Goal: Transaction & Acquisition: Purchase product/service

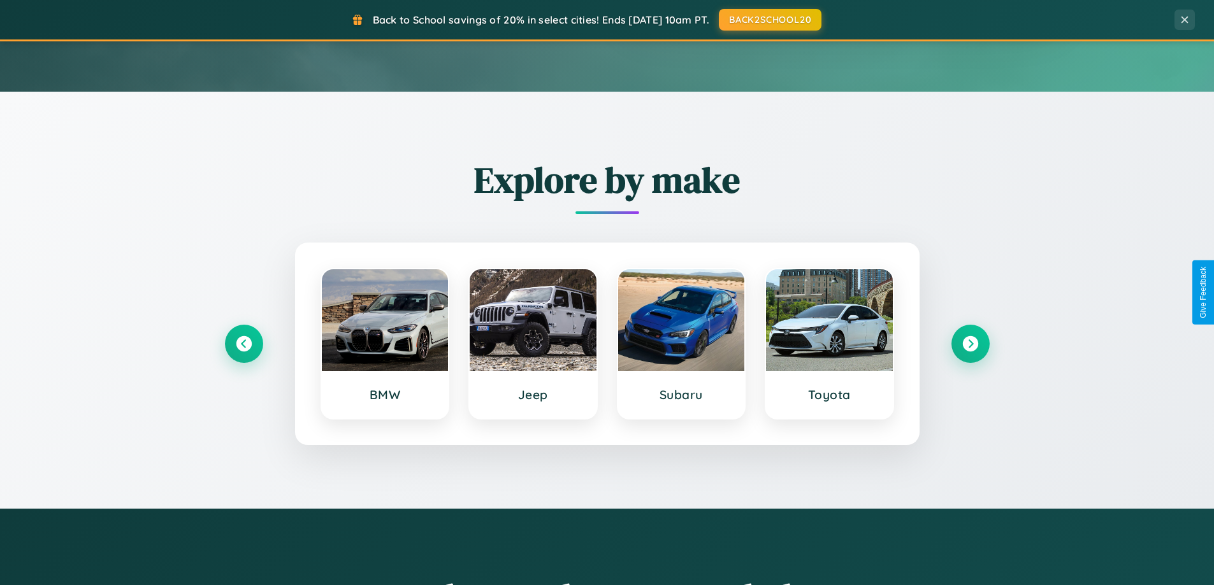
scroll to position [877, 0]
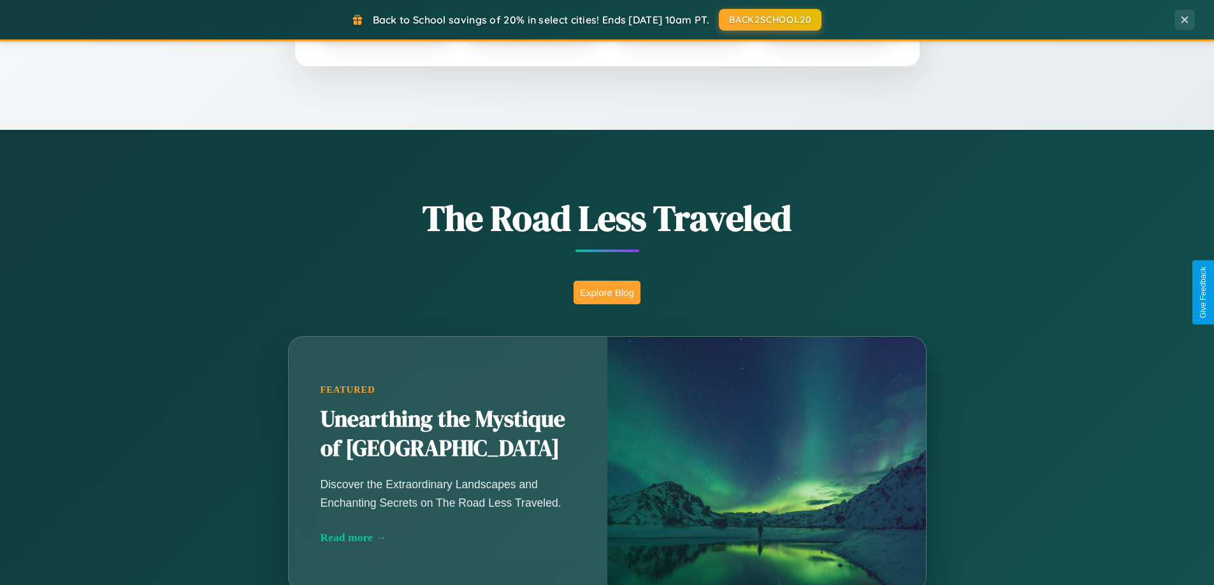
click at [606, 292] on button "Explore Blog" at bounding box center [606, 293] width 67 height 24
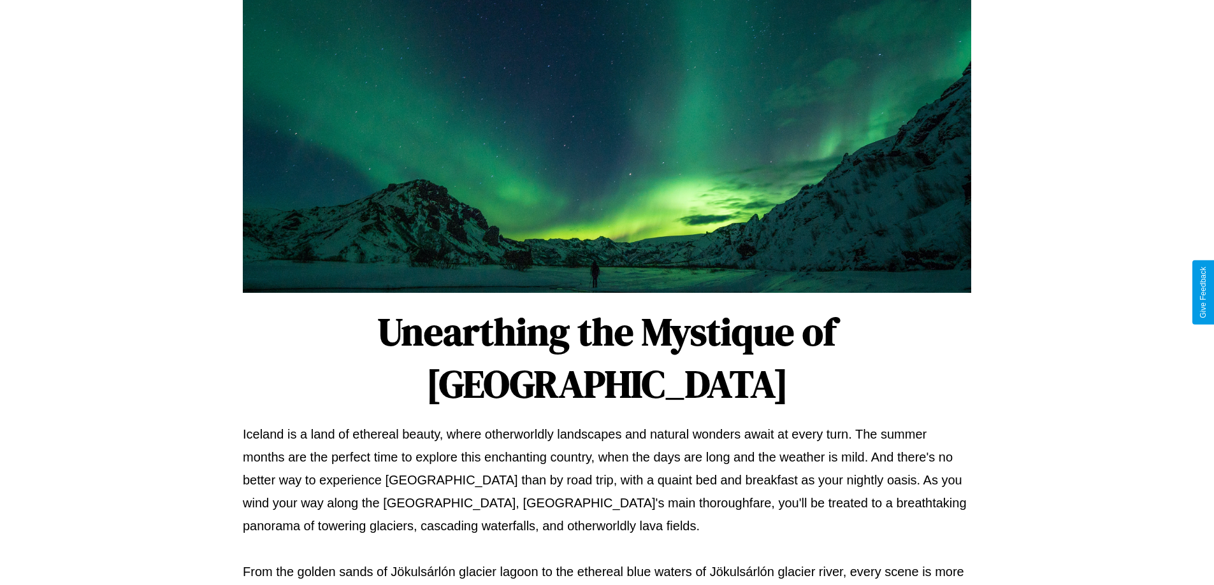
scroll to position [412, 0]
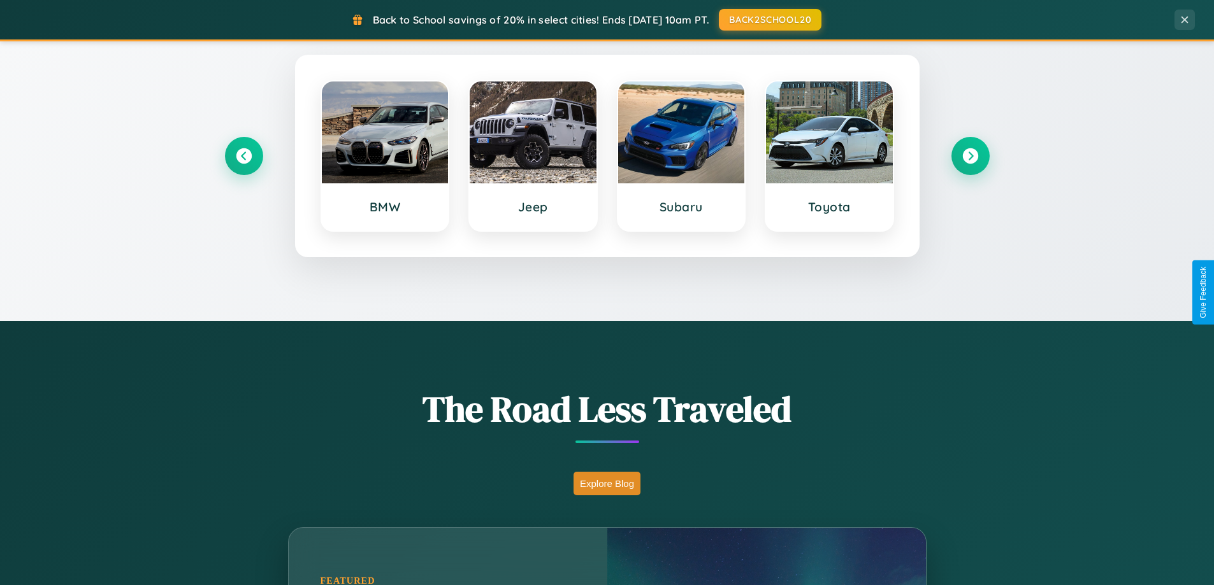
scroll to position [38, 0]
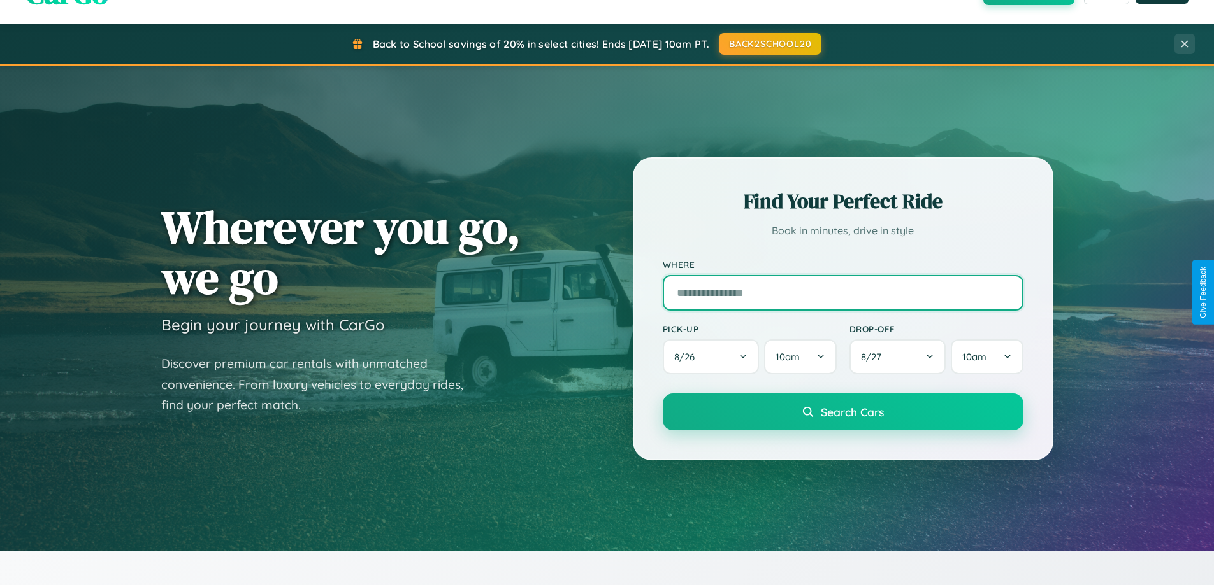
click at [842, 292] on input "text" at bounding box center [842, 293] width 361 height 36
type input "**********"
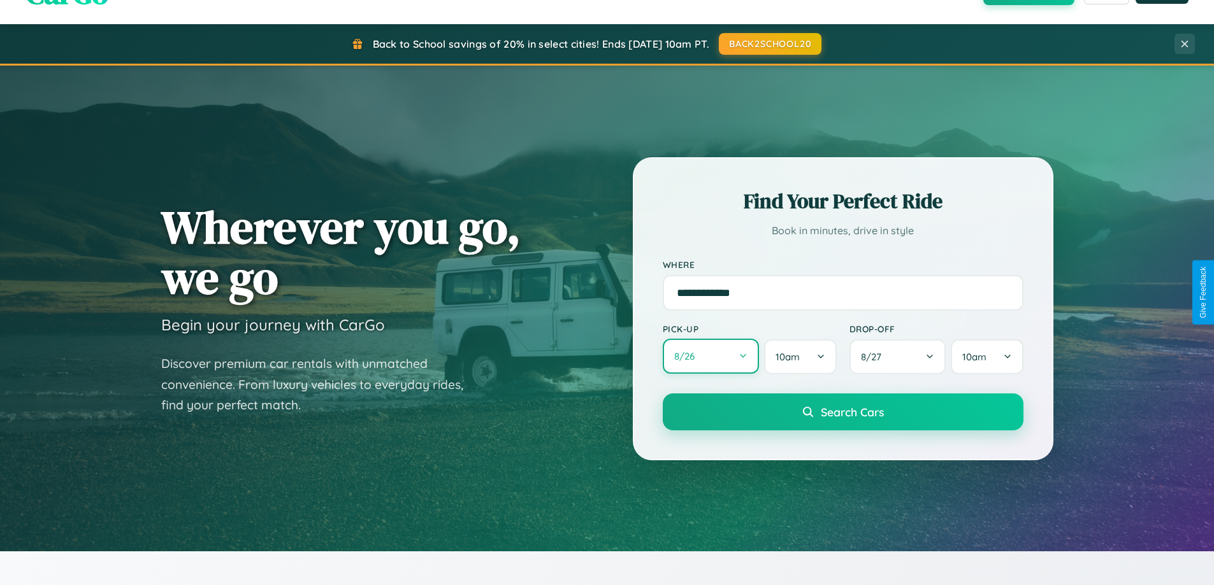
click at [710, 357] on button "8 / 26" at bounding box center [710, 356] width 97 height 35
select select "*"
select select "****"
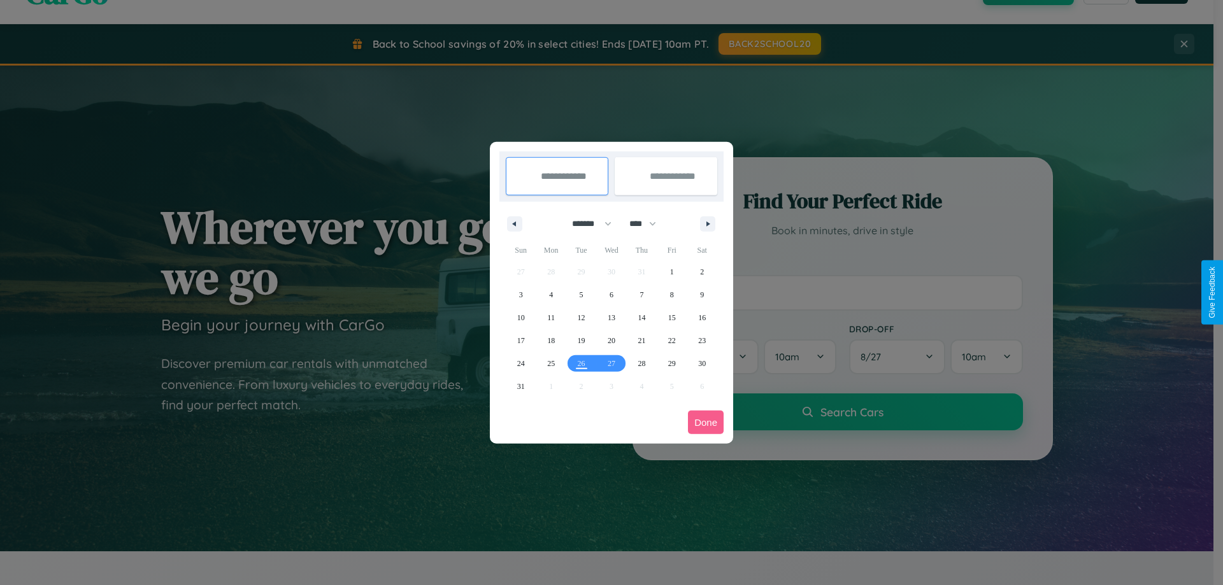
drag, startPoint x: 586, startPoint y: 224, endPoint x: 612, endPoint y: 255, distance: 40.8
click at [586, 224] on select "******* ******** ***** ***** *** **** **** ****** ********* ******* ******** **…" at bounding box center [589, 223] width 54 height 21
select select "*"
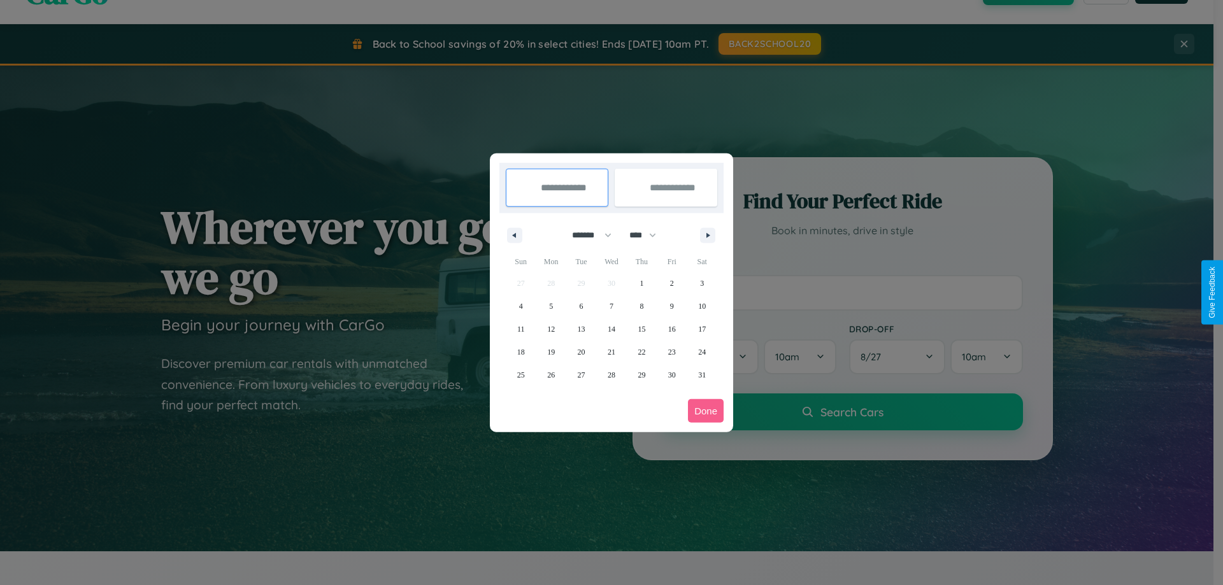
click at [648, 235] on select "**** **** **** **** **** **** **** **** **** **** **** **** **** **** **** ****…" at bounding box center [642, 235] width 38 height 21
select select "****"
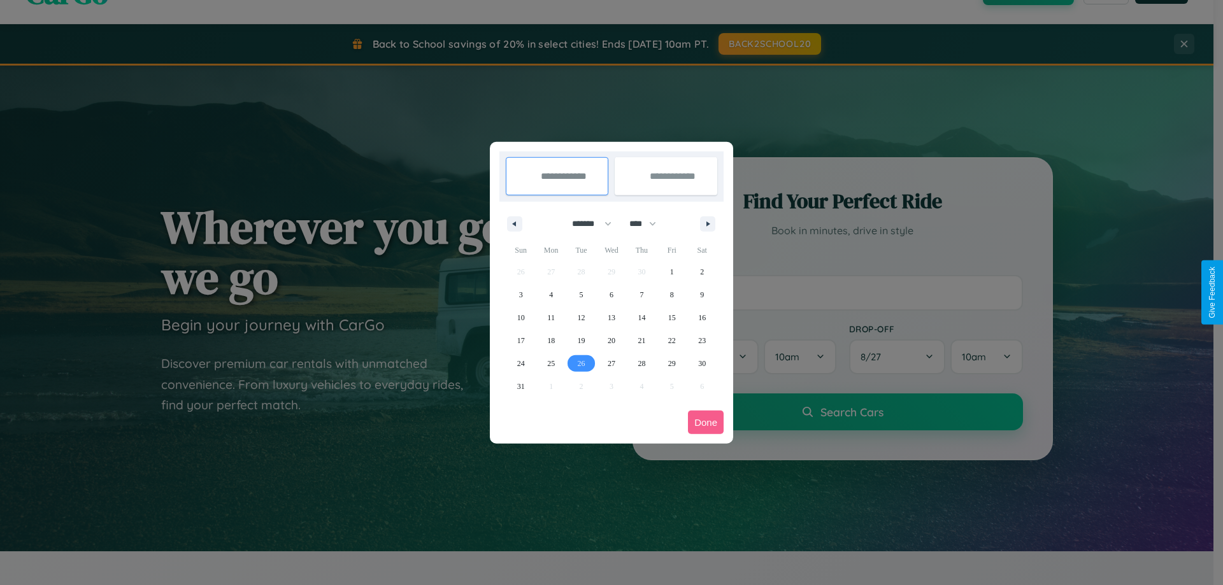
click at [581, 363] on span "26" at bounding box center [582, 363] width 8 height 23
type input "**********"
click at [641, 363] on span "28" at bounding box center [642, 363] width 8 height 23
type input "**********"
click at [706, 422] on button "Done" at bounding box center [706, 423] width 36 height 24
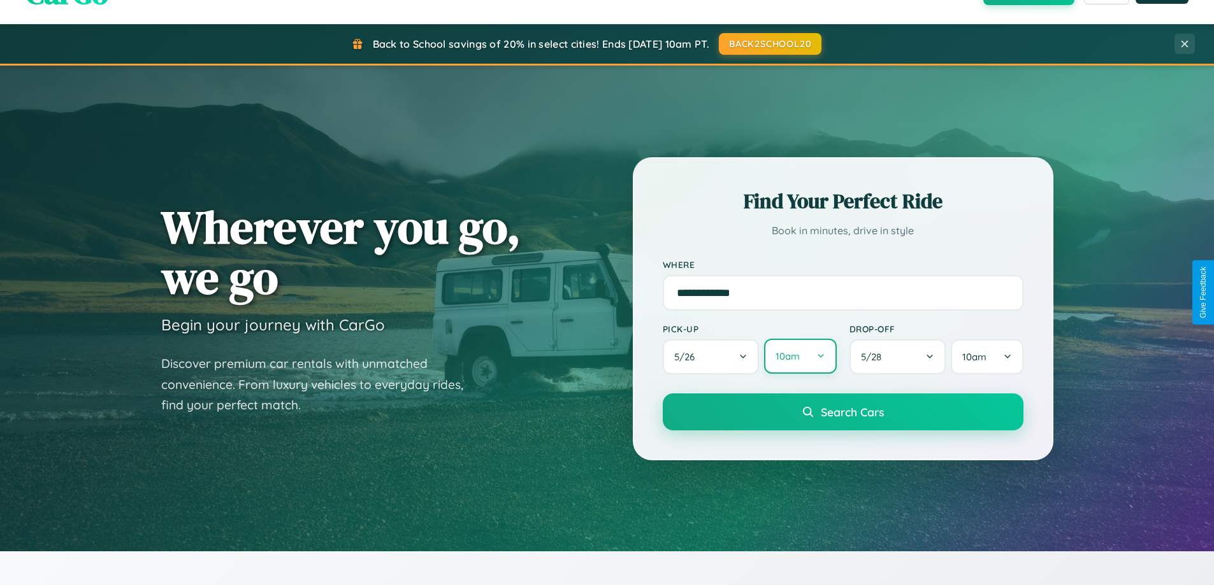
click at [799, 357] on button "10am" at bounding box center [800, 356] width 72 height 35
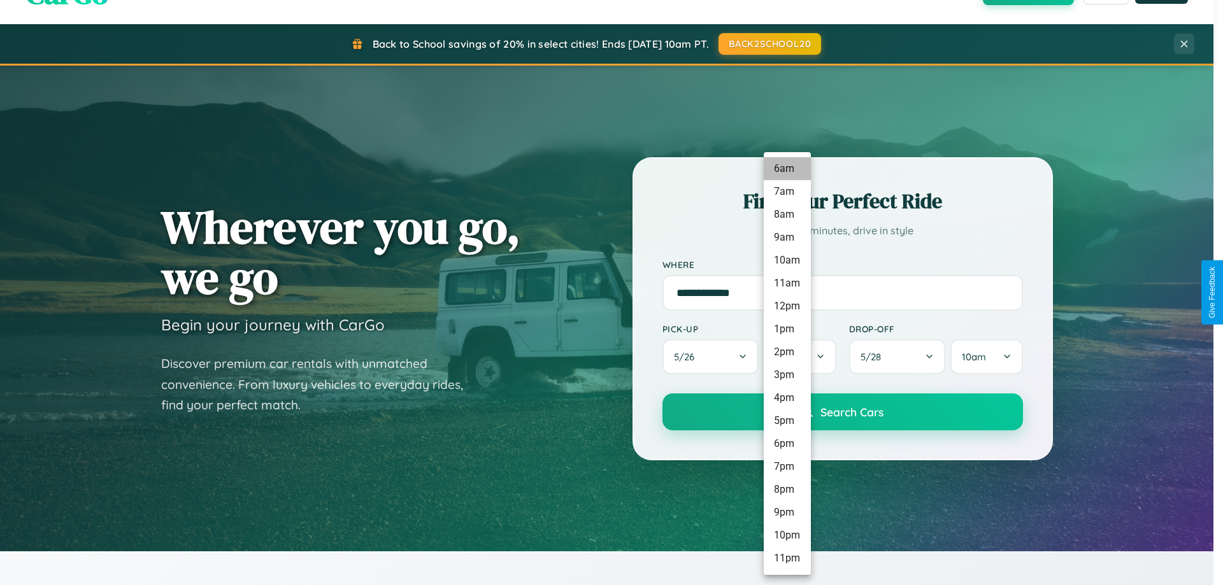
click at [787, 169] on li "6am" at bounding box center [787, 168] width 47 height 23
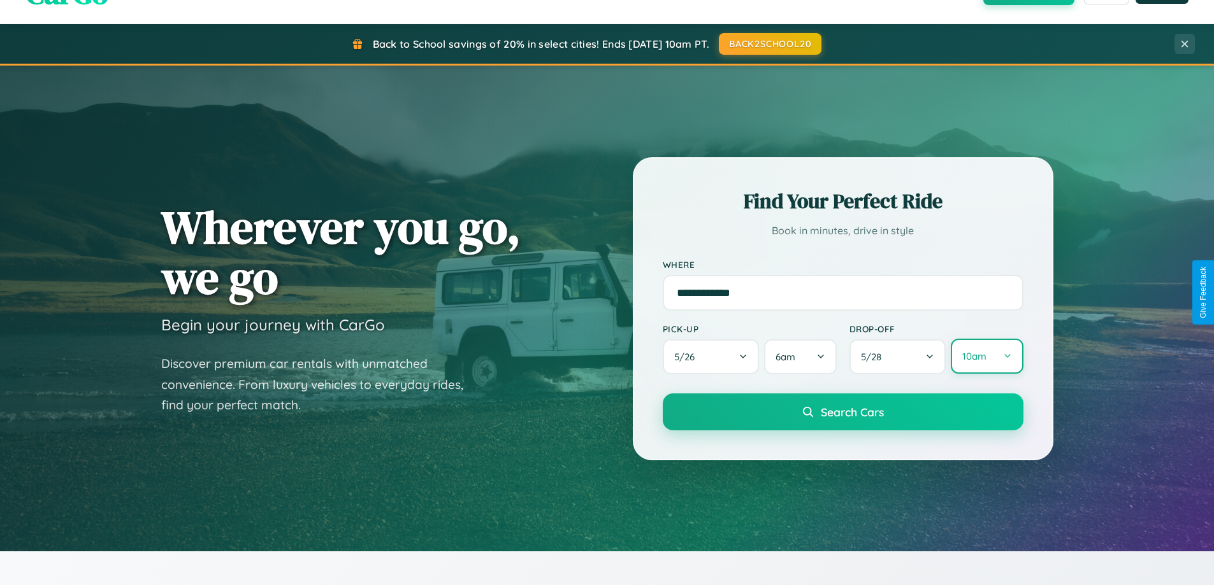
click at [986, 357] on button "10am" at bounding box center [986, 356] width 72 height 35
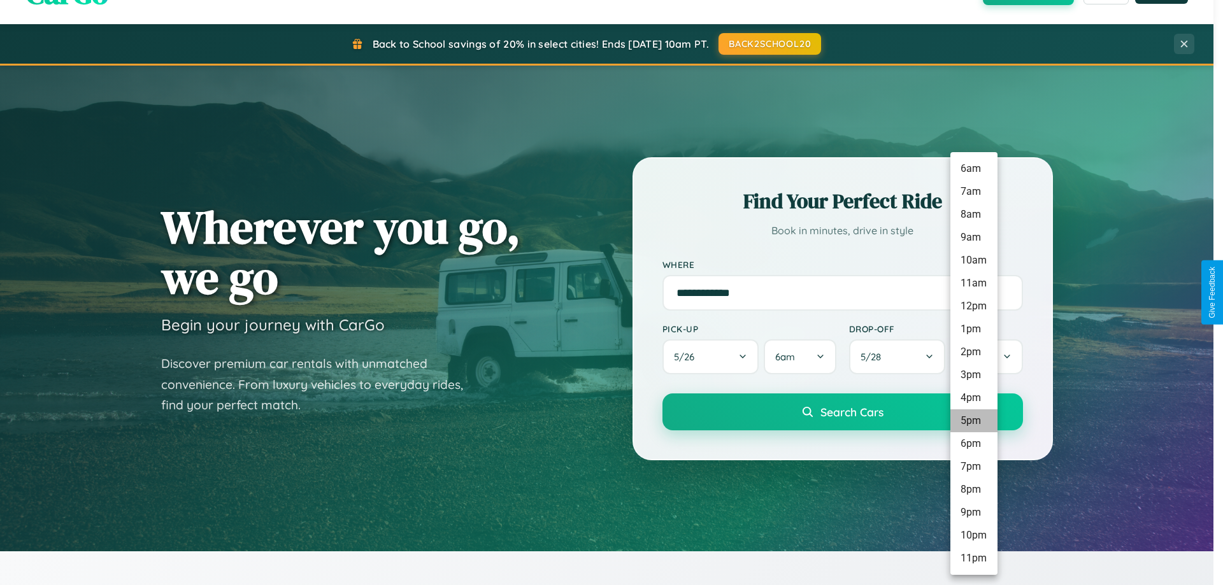
click at [973, 421] on li "5pm" at bounding box center [973, 421] width 47 height 23
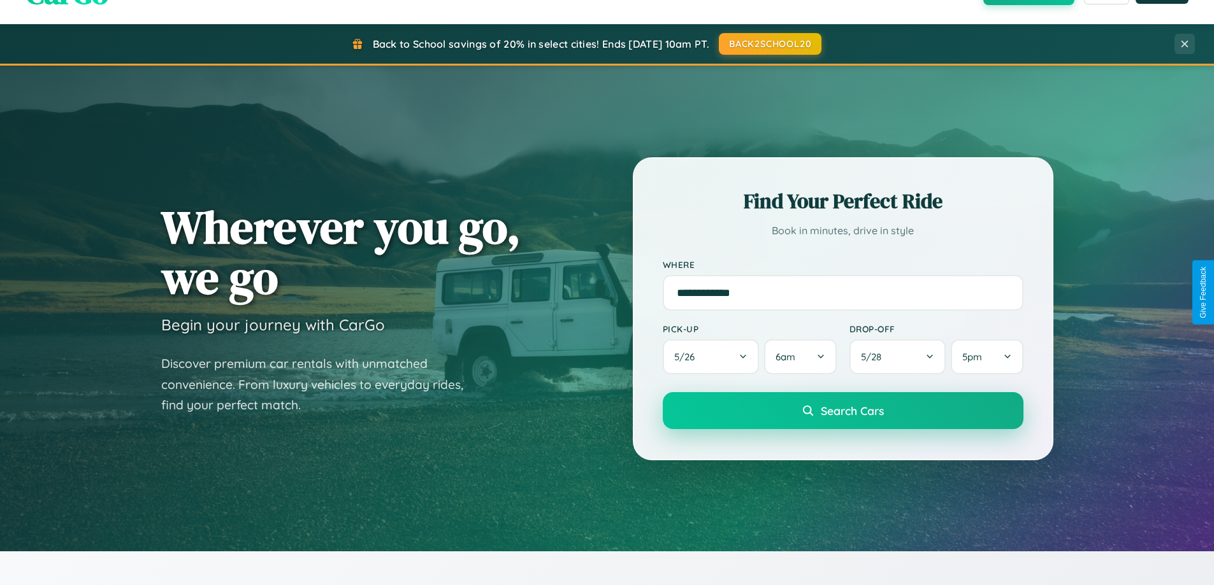
click at [842, 411] on span "Search Cars" at bounding box center [851, 411] width 63 height 14
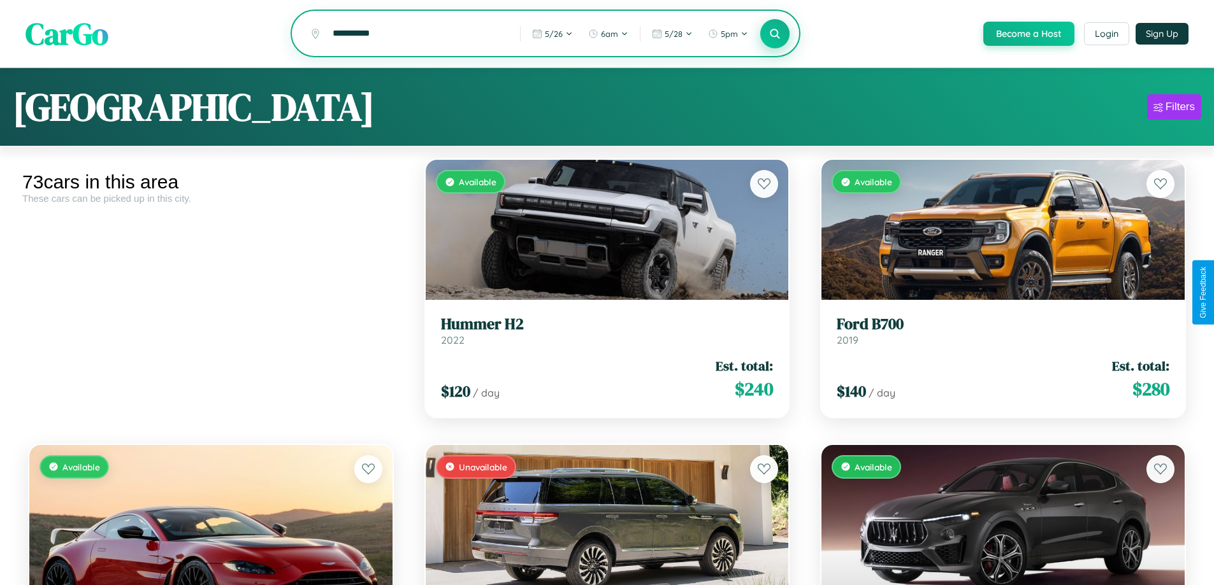
click at [774, 34] on icon at bounding box center [775, 33] width 12 height 12
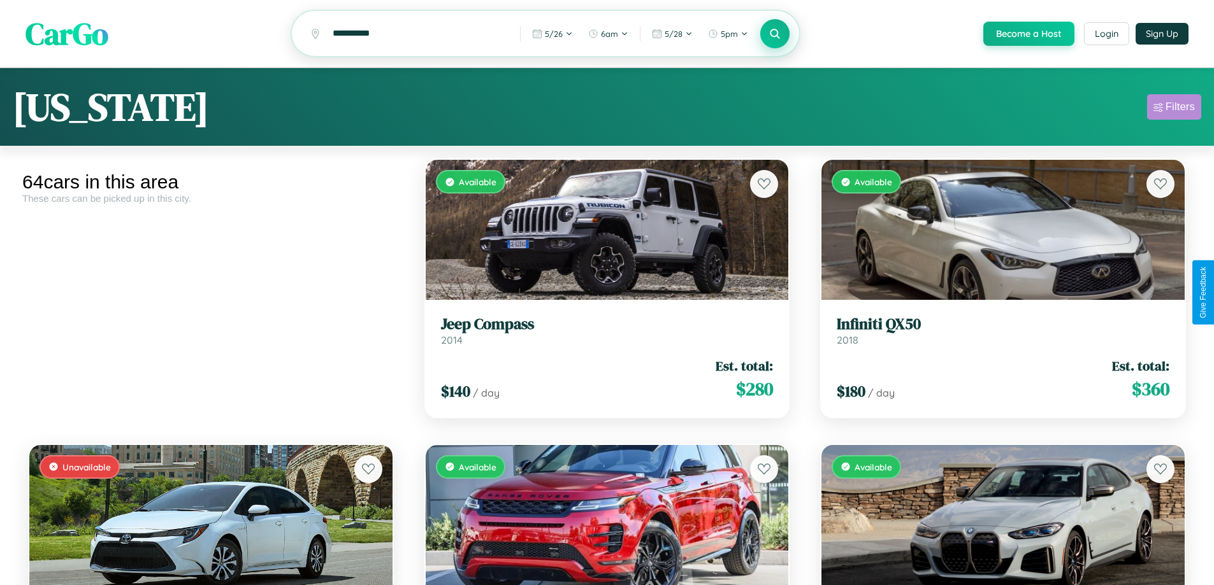
click at [1173, 109] on div "Filters" at bounding box center [1179, 107] width 29 height 13
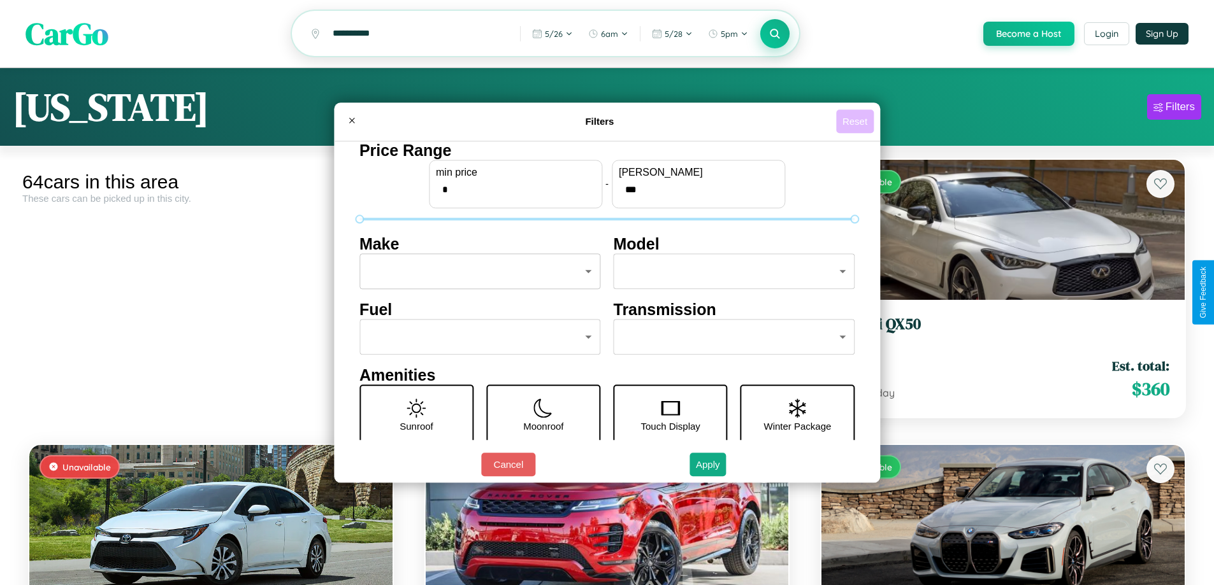
click at [856, 121] on button "Reset" at bounding box center [855, 122] width 38 height 24
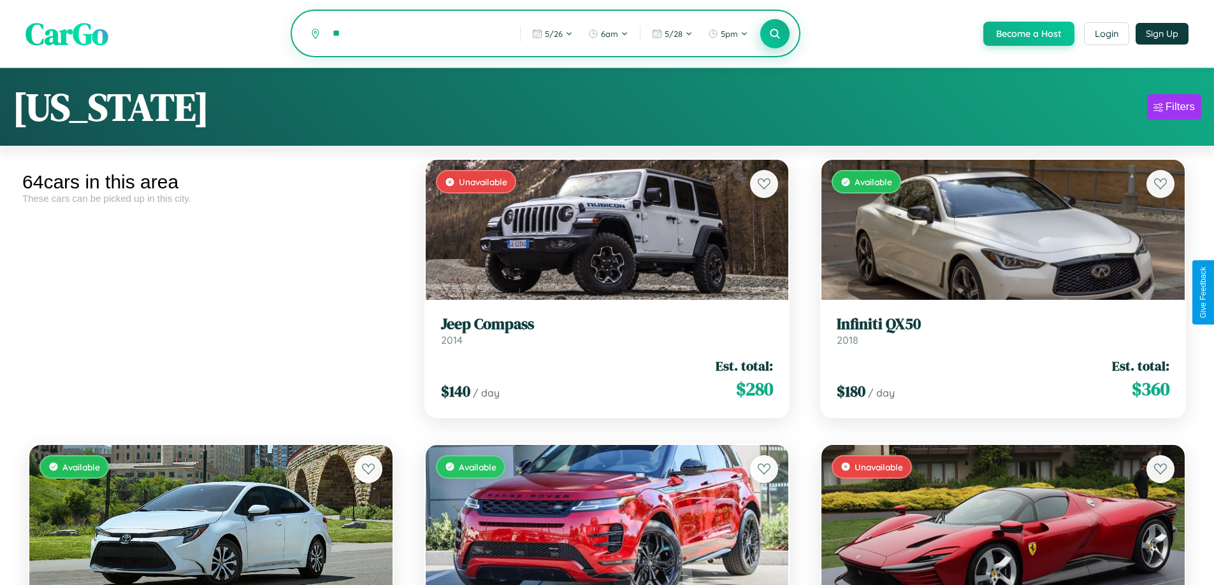
type input "*"
type input "*****"
click at [774, 34] on icon at bounding box center [775, 33] width 12 height 12
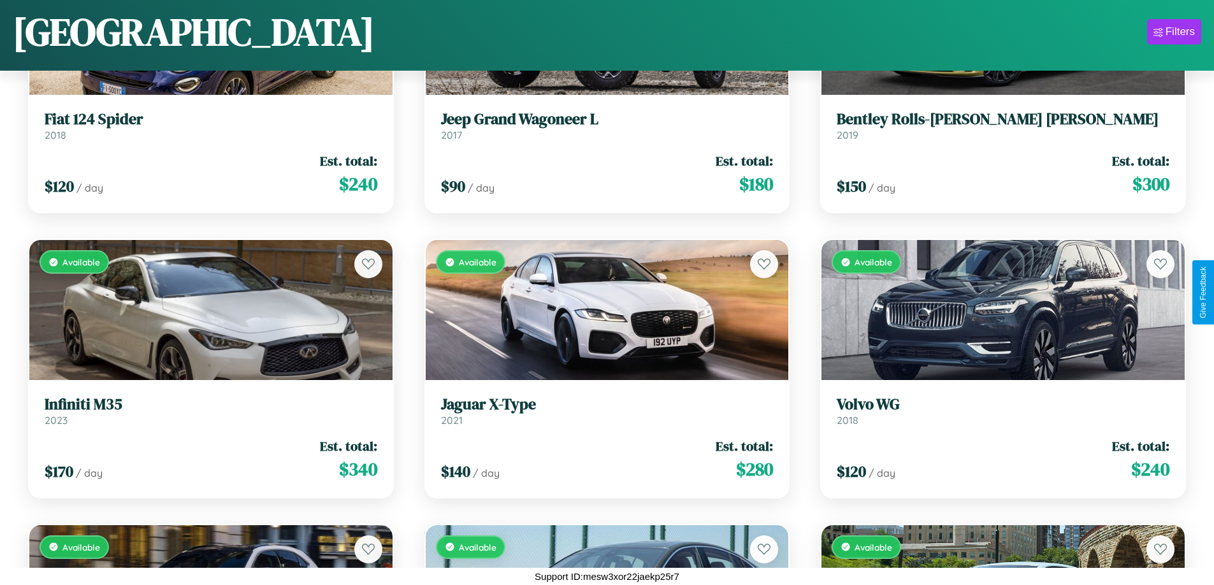
scroll to position [4458, 0]
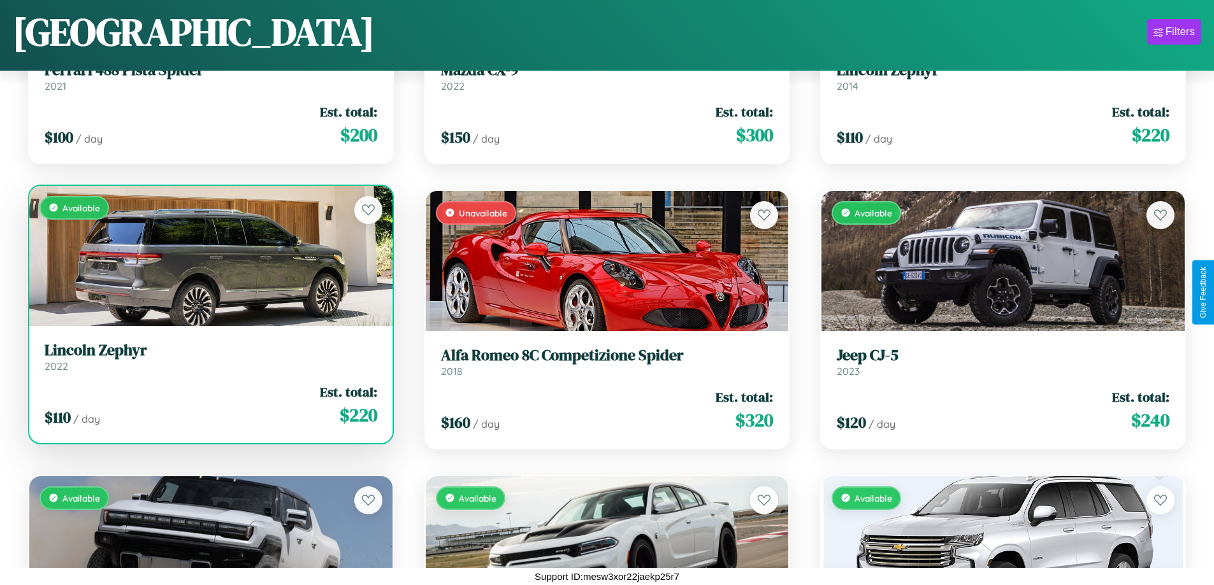
click at [209, 405] on div "$ 110 / day Est. total: $ 220" at bounding box center [211, 405] width 333 height 45
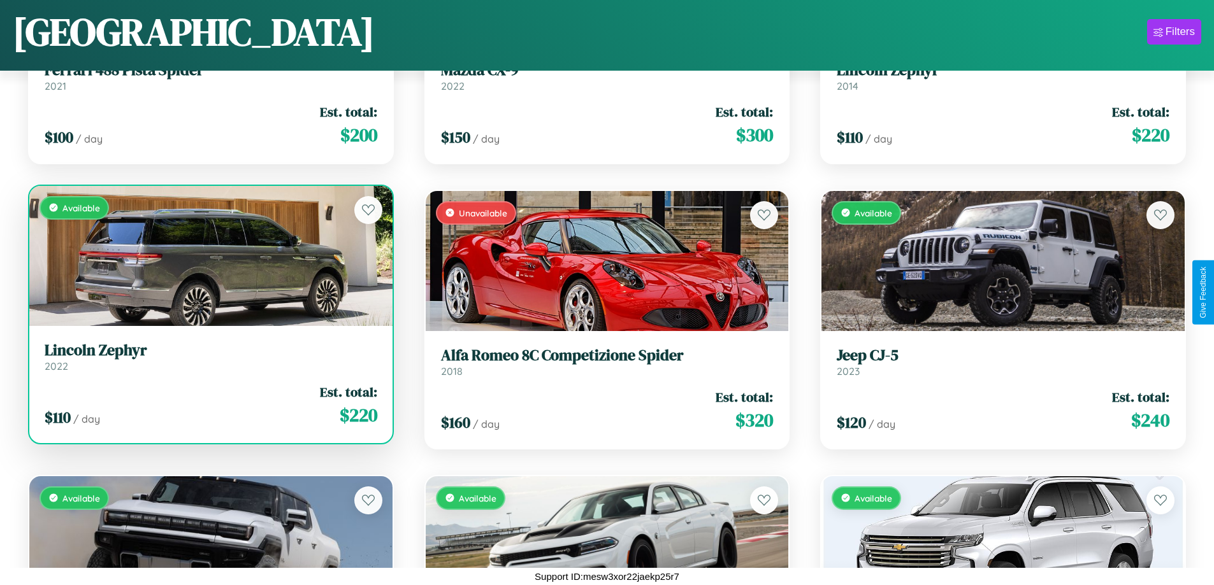
click at [209, 405] on div "$ 110 / day Est. total: $ 220" at bounding box center [211, 405] width 333 height 45
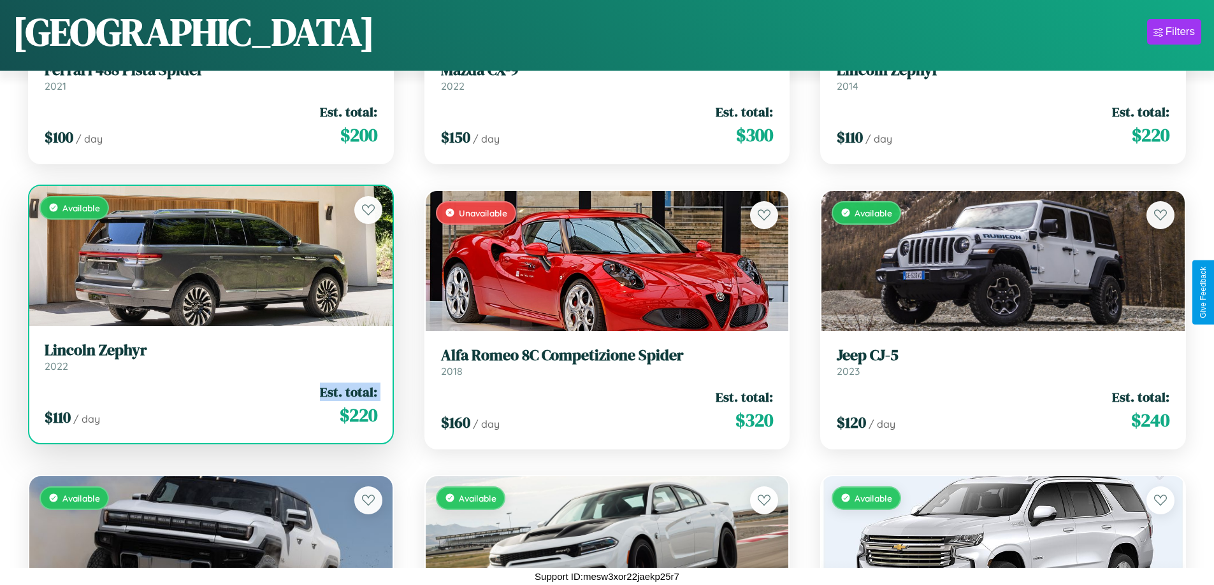
click at [209, 405] on div "$ 110 / day Est. total: $ 220" at bounding box center [211, 405] width 333 height 45
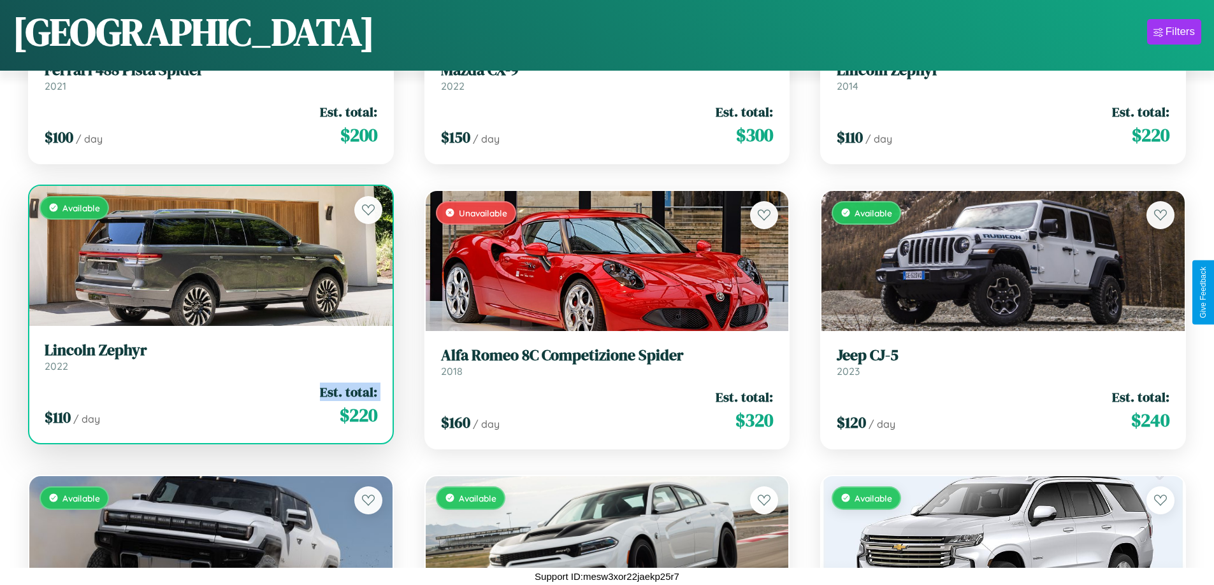
click at [209, 405] on div "$ 110 / day Est. total: $ 220" at bounding box center [211, 405] width 333 height 45
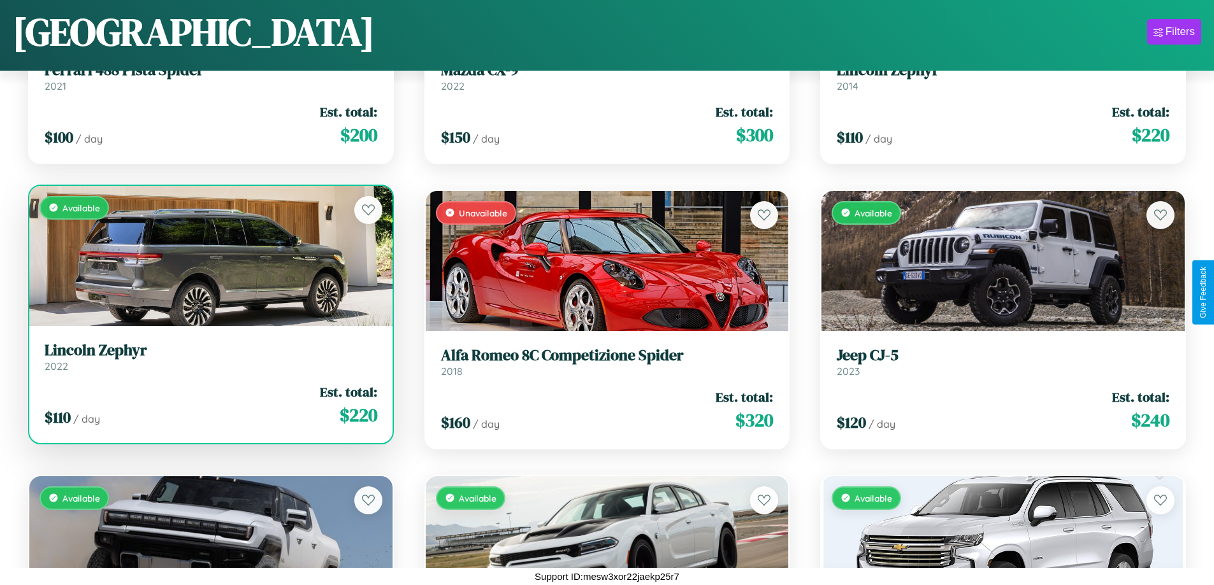
click at [209, 405] on div "$ 110 / day Est. total: $ 220" at bounding box center [211, 405] width 333 height 45
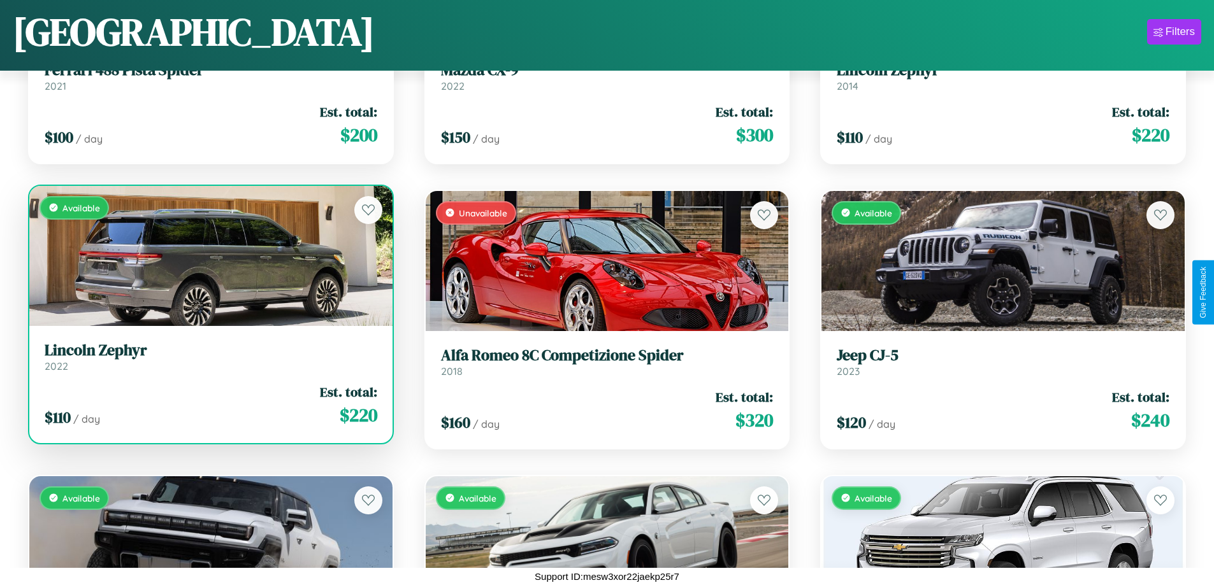
click at [209, 357] on h3 "Lincoln Zephyr" at bounding box center [211, 350] width 333 height 18
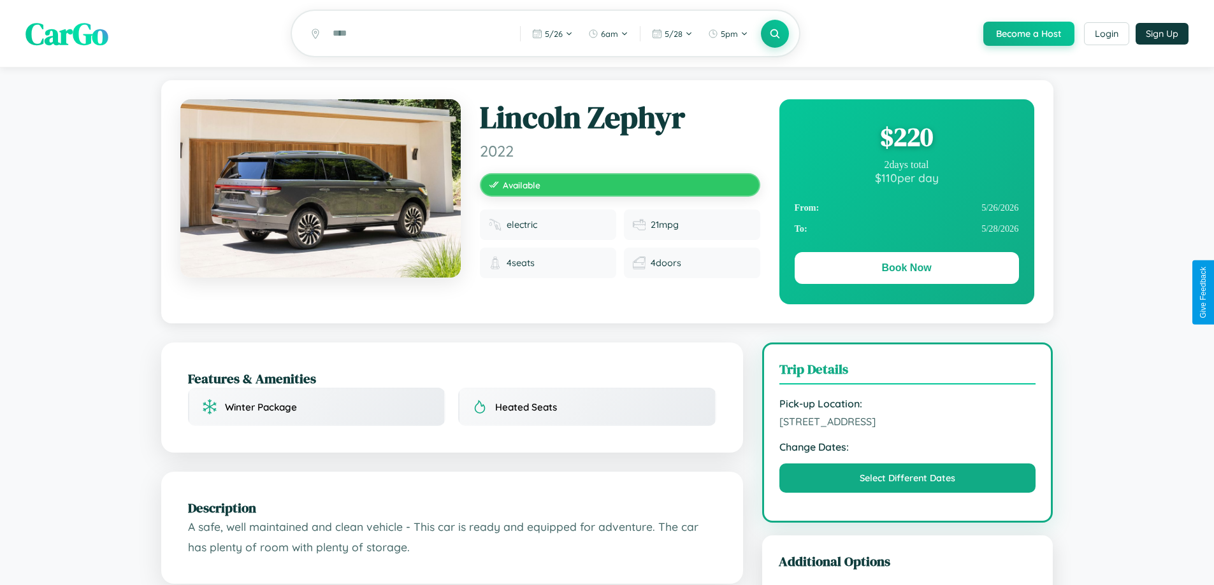
click at [906, 139] on div "$ 220" at bounding box center [906, 137] width 224 height 34
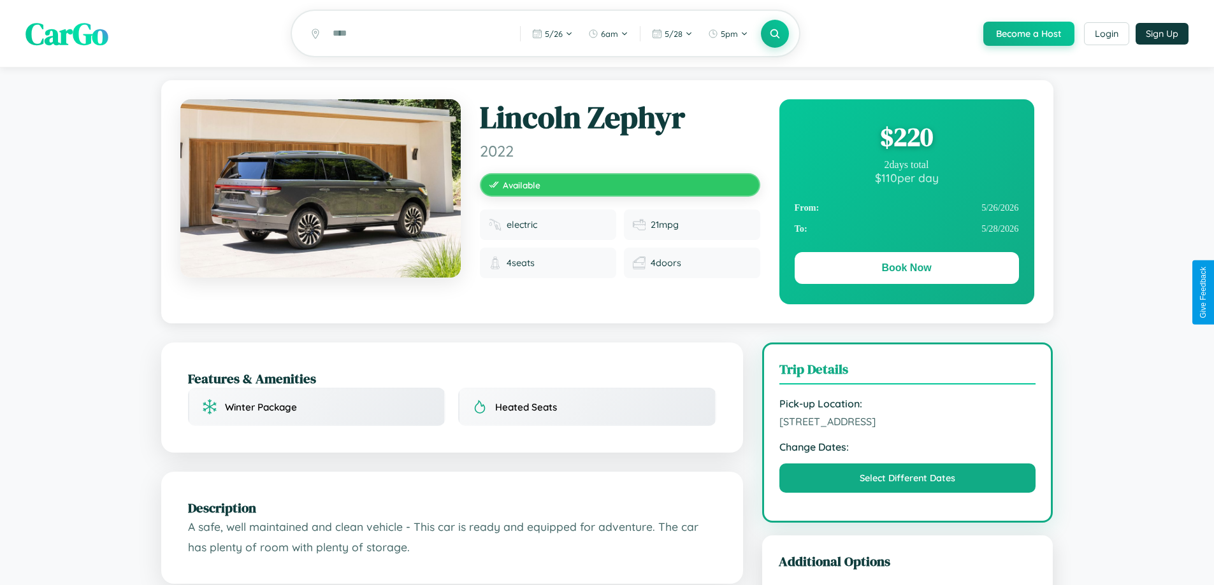
click at [906, 139] on div "$ 220" at bounding box center [906, 137] width 224 height 34
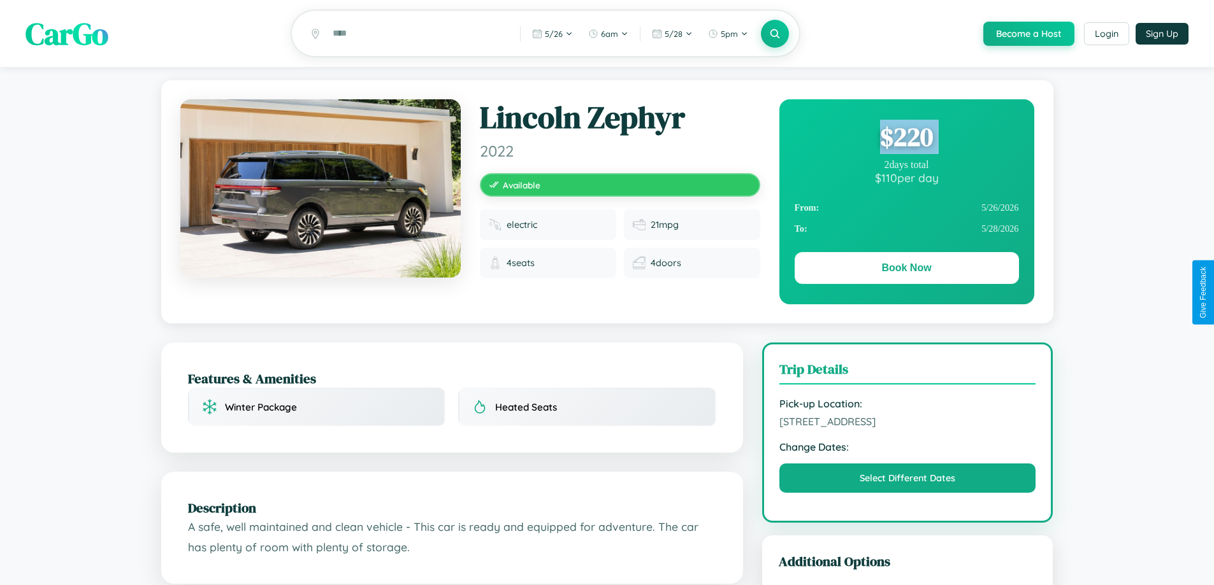
click at [906, 139] on div "$ 220" at bounding box center [906, 137] width 224 height 34
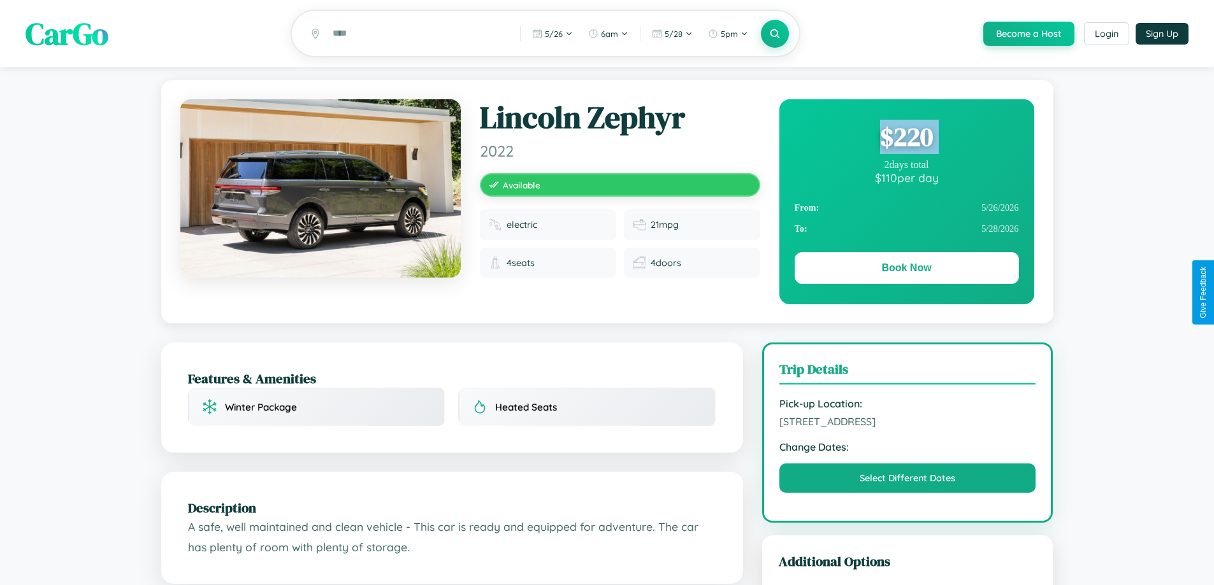
click at [906, 139] on div "$ 220" at bounding box center [906, 137] width 224 height 34
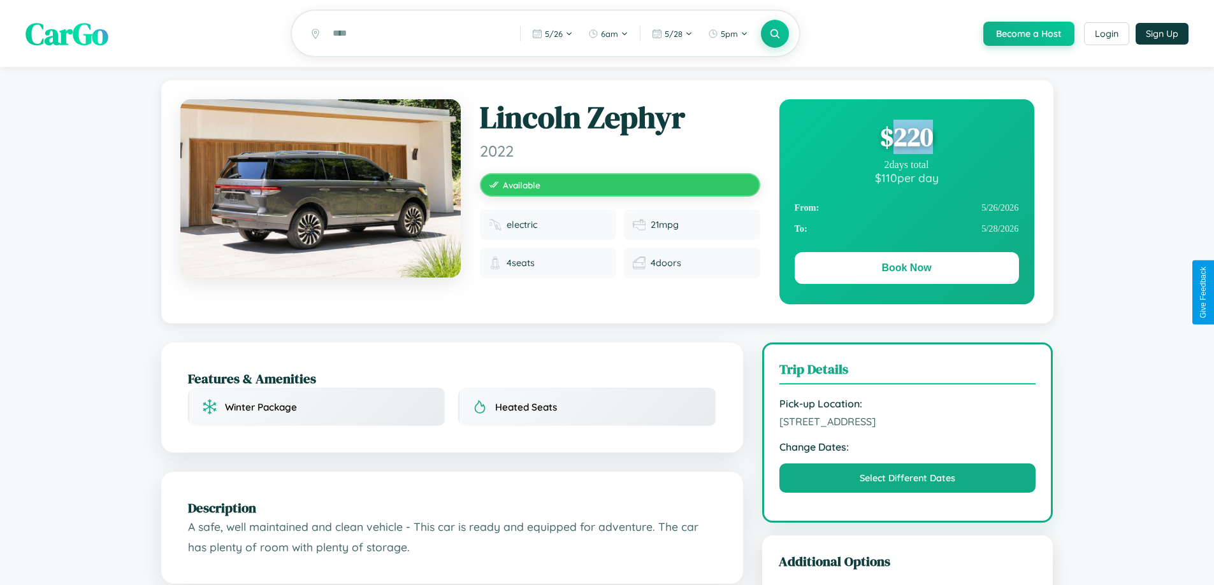
click at [906, 139] on div "$ 220" at bounding box center [906, 137] width 224 height 34
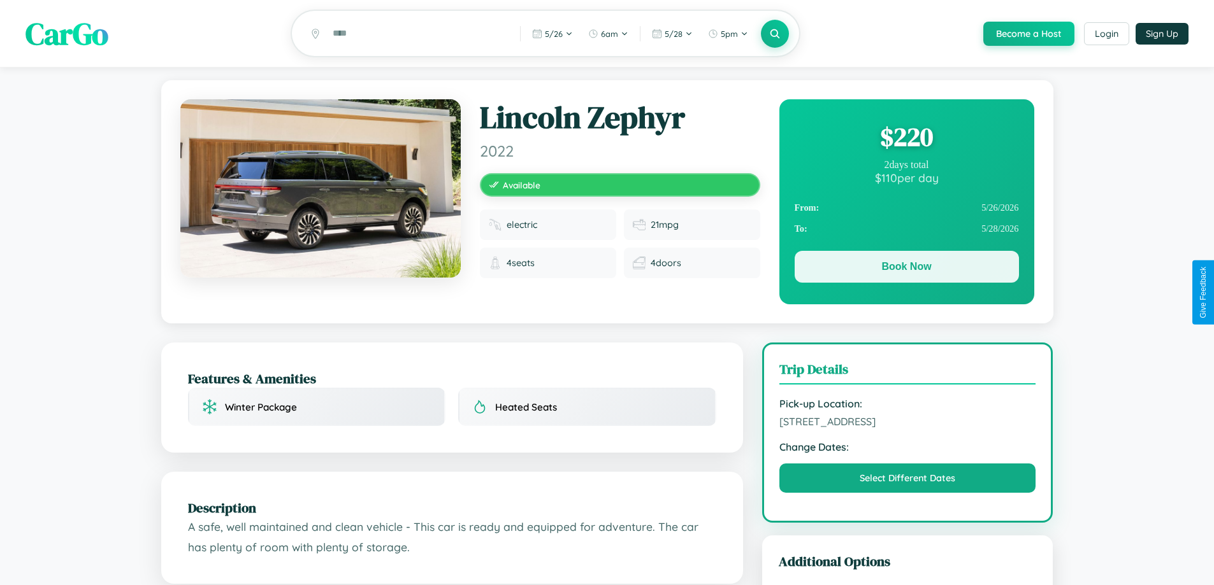
click at [906, 269] on button "Book Now" at bounding box center [906, 267] width 224 height 32
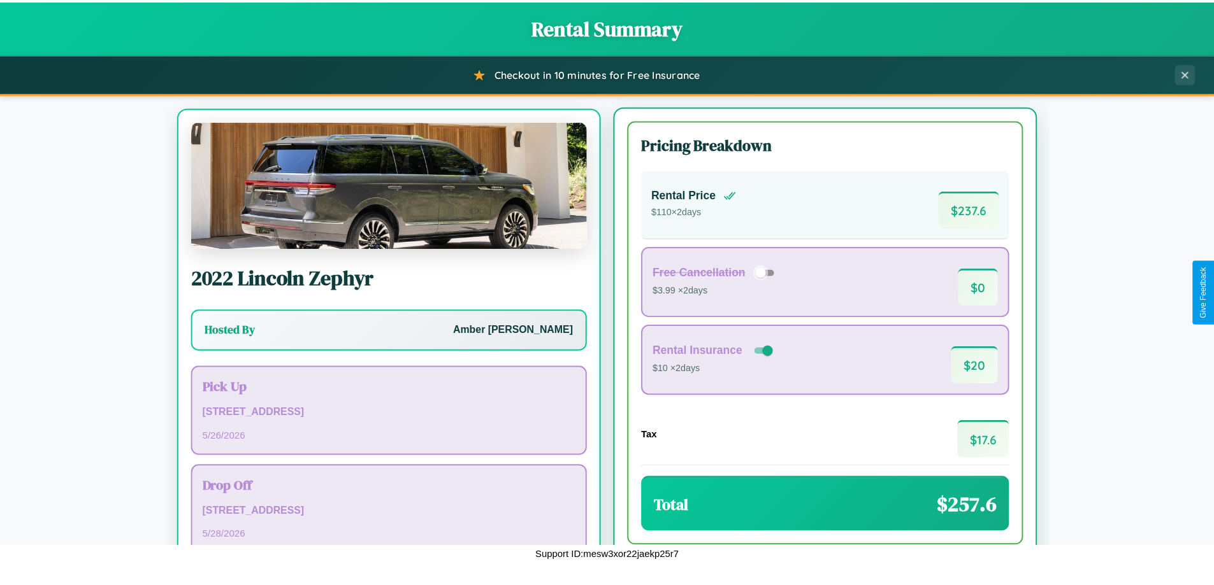
scroll to position [59, 0]
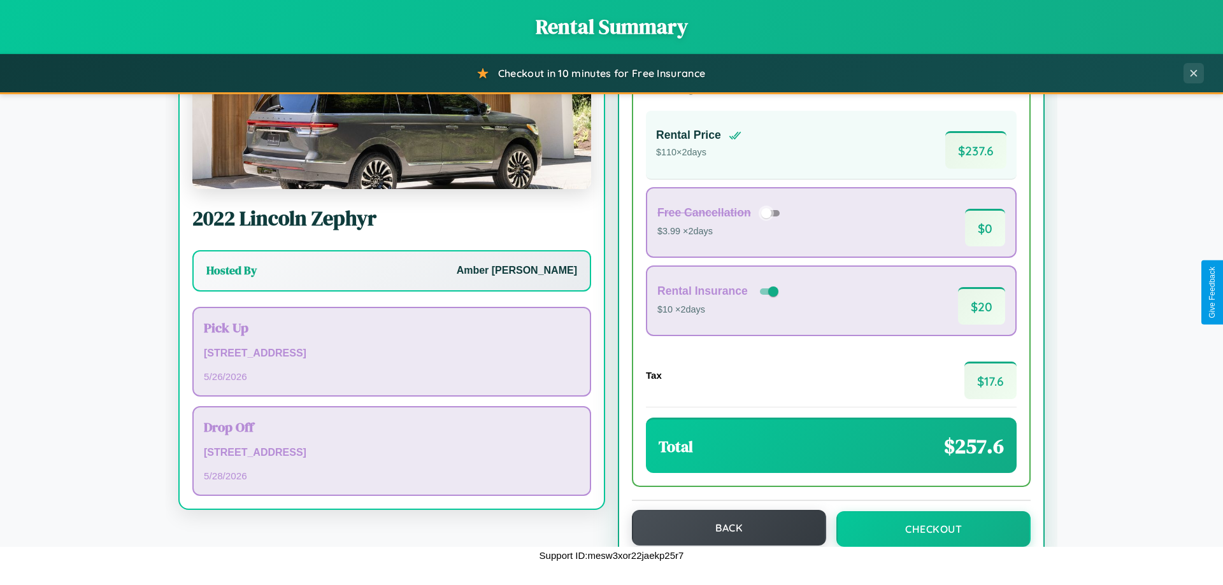
click at [723, 528] on button "Back" at bounding box center [729, 528] width 194 height 36
